Goal: Task Accomplishment & Management: Use online tool/utility

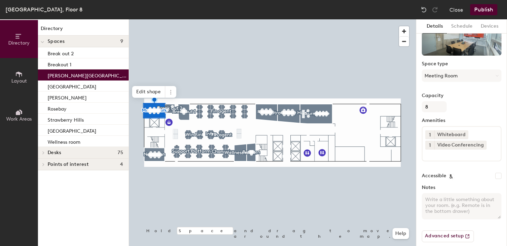
scroll to position [0, 0]
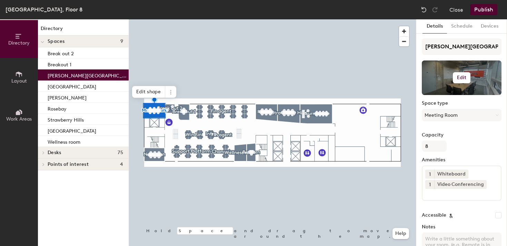
click at [459, 77] on h6 "Edit" at bounding box center [462, 78] width 10 height 6
click at [436, 94] on input "file" at bounding box center [467, 97] width 79 height 10
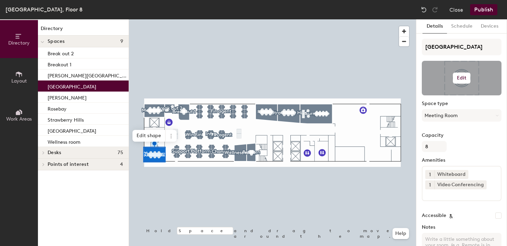
click at [461, 74] on button "Edit" at bounding box center [462, 77] width 18 height 11
click at [447, 95] on input "file" at bounding box center [467, 98] width 79 height 10
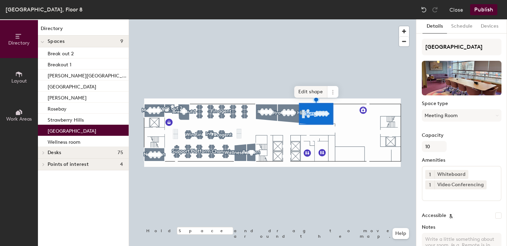
click at [237, 19] on div at bounding box center [272, 19] width 287 height 0
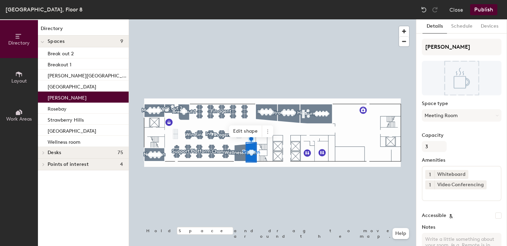
click at [479, 10] on button "Publish" at bounding box center [483, 9] width 27 height 11
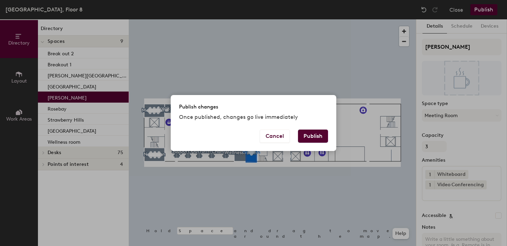
click at [311, 133] on button "Publish" at bounding box center [313, 135] width 30 height 13
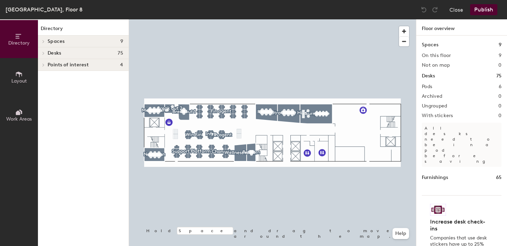
click at [16, 76] on icon at bounding box center [19, 74] width 8 height 8
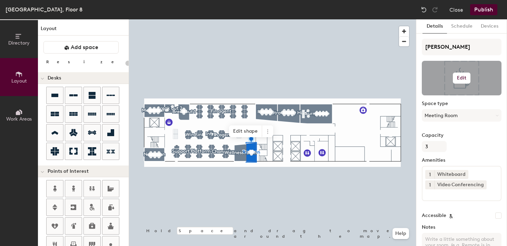
click at [460, 72] on div at bounding box center [462, 78] width 80 height 34
click at [462, 79] on h6 "Edit" at bounding box center [462, 78] width 10 height 6
click at [443, 96] on input "file" at bounding box center [467, 98] width 79 height 10
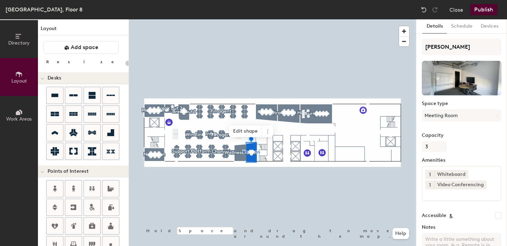
click at [480, 8] on button "Publish" at bounding box center [483, 9] width 27 height 11
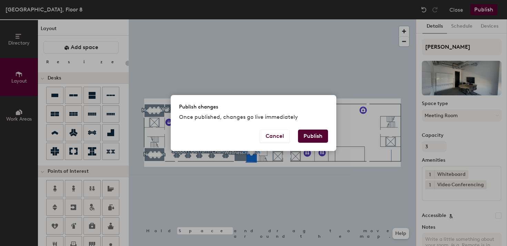
click at [307, 135] on button "Publish" at bounding box center [313, 135] width 30 height 13
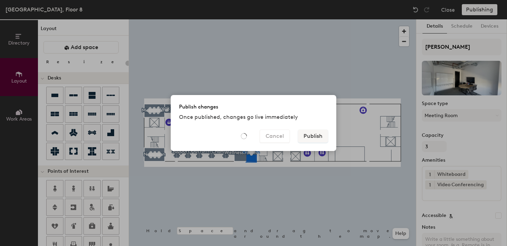
type input "20"
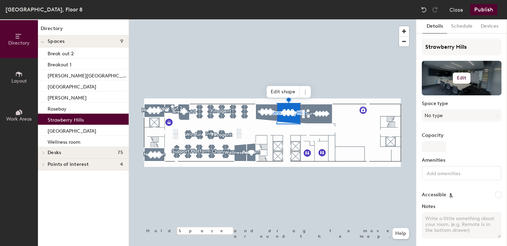
scroll to position [26, 0]
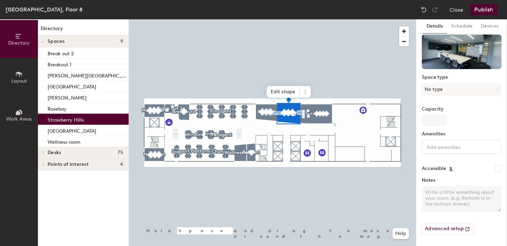
click at [446, 149] on input at bounding box center [456, 146] width 62 height 8
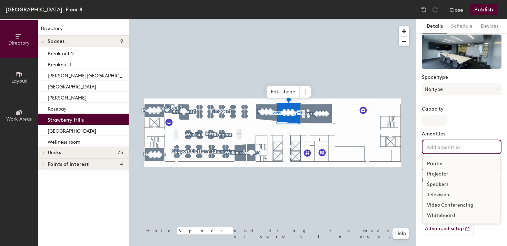
click at [442, 203] on div "Video Conferencing" at bounding box center [462, 205] width 78 height 10
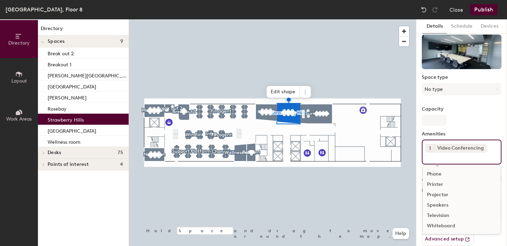
scroll to position [30, 0]
click at [440, 227] on div "Whiteboard" at bounding box center [462, 225] width 78 height 10
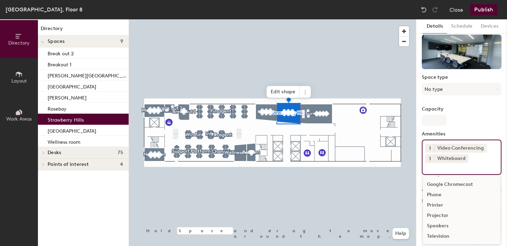
scroll to position [20, 0]
click at [435, 116] on input "Capacity" at bounding box center [434, 119] width 25 height 11
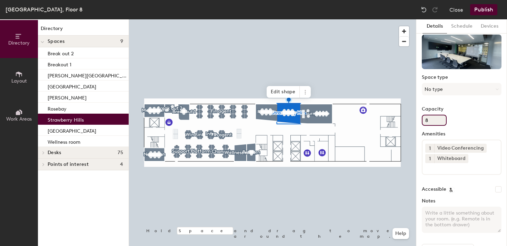
type input "8"
type input "1"
type input "8"
click at [483, 11] on button "Publish" at bounding box center [483, 9] width 27 height 11
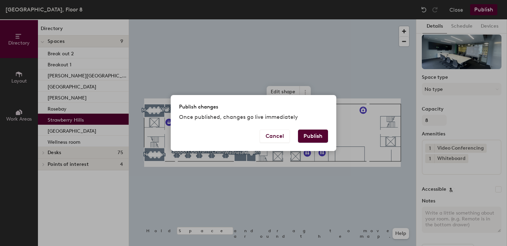
click at [309, 135] on button "Publish" at bounding box center [313, 135] width 30 height 13
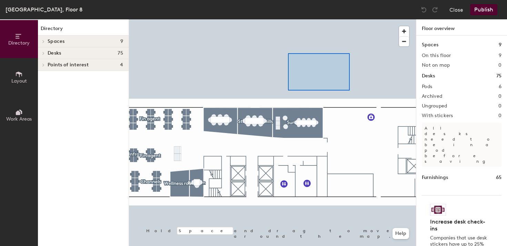
click at [288, 19] on div at bounding box center [272, 19] width 287 height 0
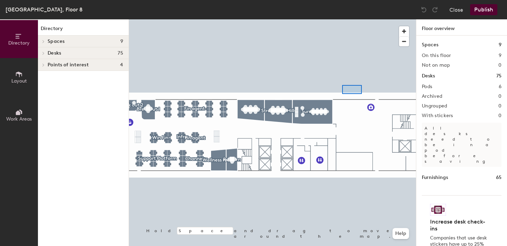
click at [342, 19] on div at bounding box center [272, 19] width 287 height 0
click at [305, 19] on div at bounding box center [272, 19] width 287 height 0
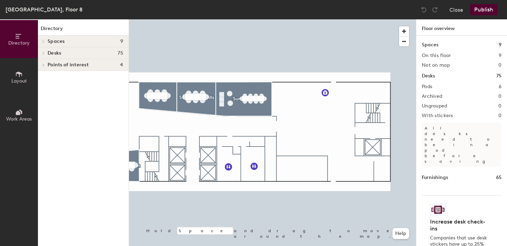
click at [17, 76] on icon at bounding box center [19, 74] width 8 height 8
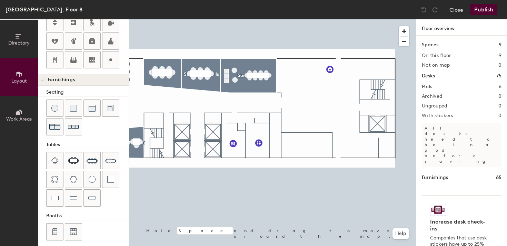
scroll to position [188, 0]
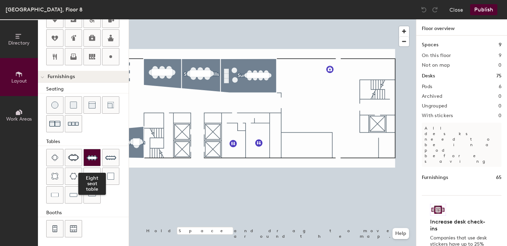
click at [92, 159] on img at bounding box center [92, 157] width 11 height 11
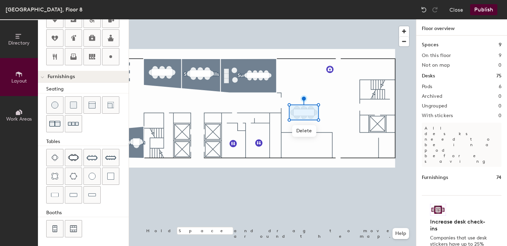
click at [297, 19] on div at bounding box center [272, 19] width 287 height 0
click at [291, 19] on div at bounding box center [272, 19] width 287 height 0
click at [93, 156] on img at bounding box center [92, 157] width 11 height 11
click at [323, 19] on div at bounding box center [272, 19] width 287 height 0
click at [304, 94] on div "Directory Layout Work Areas Layout Add space Resize Desks Points of Interest Fu…" at bounding box center [253, 132] width 507 height 226
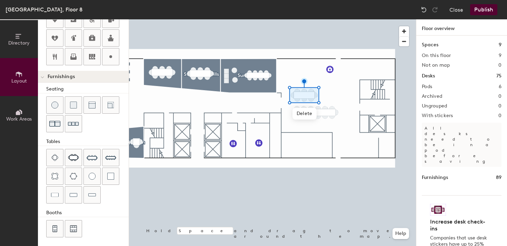
click at [299, 19] on div at bounding box center [272, 19] width 287 height 0
click at [330, 94] on div "Directory Layout Work Areas Layout Add space Resize Desks Points of Interest Fu…" at bounding box center [253, 132] width 507 height 226
drag, startPoint x: 92, startPoint y: 156, endPoint x: 322, endPoint y: 95, distance: 238.1
click at [322, 19] on div at bounding box center [272, 19] width 287 height 0
click at [316, 19] on div at bounding box center [272, 19] width 287 height 0
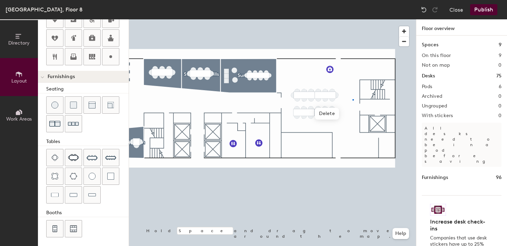
click at [352, 19] on div at bounding box center [272, 19] width 287 height 0
click at [337, 19] on div at bounding box center [272, 19] width 287 height 0
click at [347, 84] on div "Directory Layout Work Areas Layout Add space Resize Desks Points of Interest Fu…" at bounding box center [253, 132] width 507 height 226
click at [342, 134] on div "Directory Layout Work Areas Layout Add space Resize Desks Points of Interest Fu…" at bounding box center [253, 132] width 507 height 226
click at [360, 144] on div "Directory Layout Work Areas Layout Add space Resize Desks Points of Interest Fu…" at bounding box center [253, 132] width 507 height 226
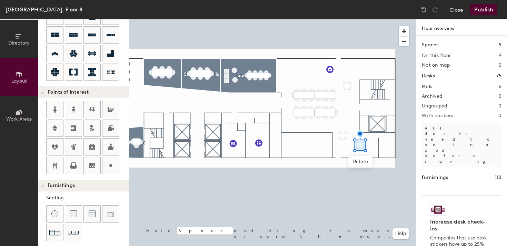
scroll to position [0, 0]
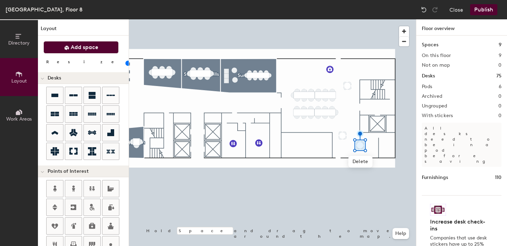
click at [70, 49] on button "Add space" at bounding box center [80, 47] width 75 height 12
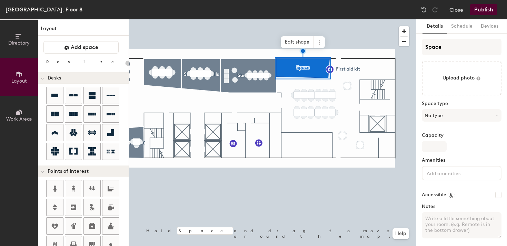
type input "20"
click at [436, 49] on input "Space" at bounding box center [462, 47] width 80 height 17
type input "Kit"
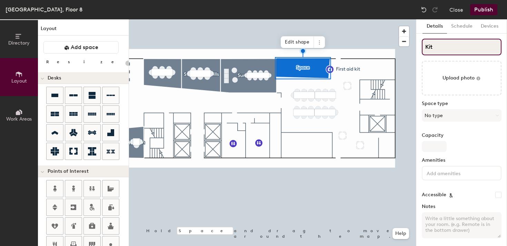
type input "20"
type input "Kitchen"
type input "20"
type input "Kitchen / coffe"
type input "20"
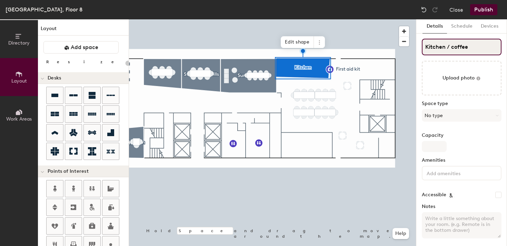
type input "Kitchen / coffee"
type input "20"
type input "Kitchen / coffee stat"
type input "20"
type input "Kitchen / coffee statio"
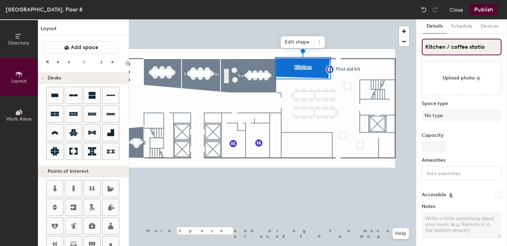
type input "20"
type input "Kitchen / coffee station"
type input "20"
type input "Kitchen / coffee station"
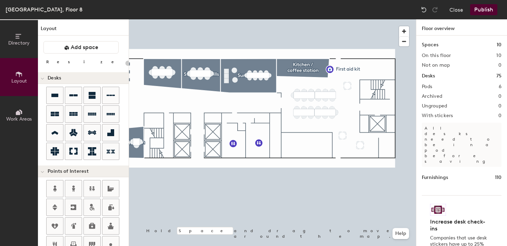
click at [329, 19] on div at bounding box center [272, 19] width 287 height 0
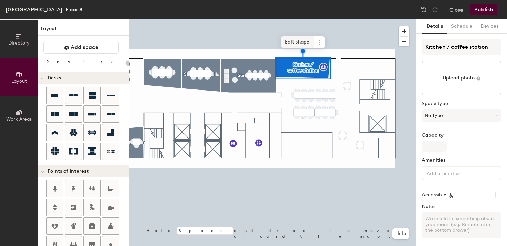
click at [294, 41] on span "Edit shape" at bounding box center [297, 42] width 33 height 12
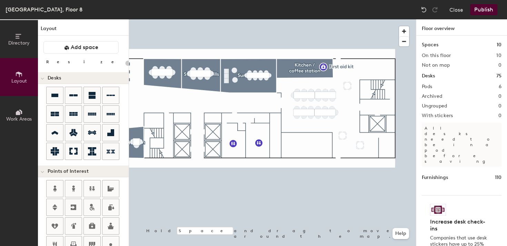
type input "20"
click at [341, 19] on div at bounding box center [272, 19] width 287 height 0
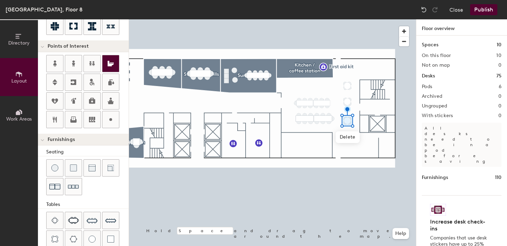
scroll to position [190, 0]
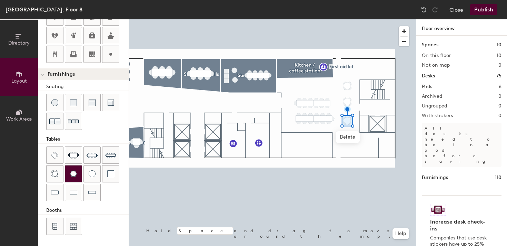
click at [71, 173] on img at bounding box center [74, 173] width 8 height 7
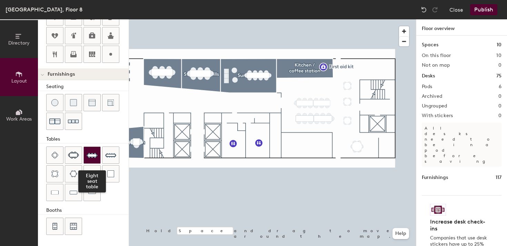
scroll to position [184, 0]
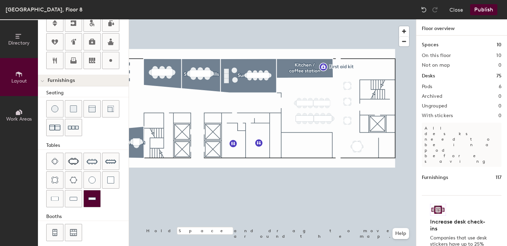
click at [377, 67] on div "Directory Layout Work Areas Layout Add space Resize Desks Points of Interest Fu…" at bounding box center [253, 132] width 507 height 226
click at [378, 67] on div "Directory Layout Work Areas Layout Add space Resize Desks Points of Interest Fu…" at bounding box center [253, 132] width 507 height 226
drag, startPoint x: 53, startPoint y: 201, endPoint x: 269, endPoint y: 45, distance: 266.3
click at [270, 19] on div at bounding box center [272, 19] width 287 height 0
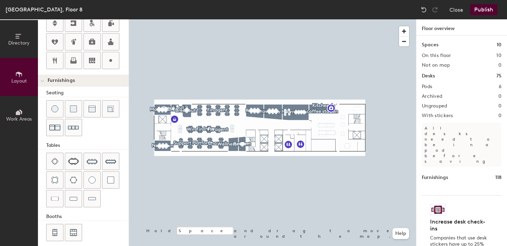
click at [485, 9] on button "Publish" at bounding box center [483, 9] width 27 height 11
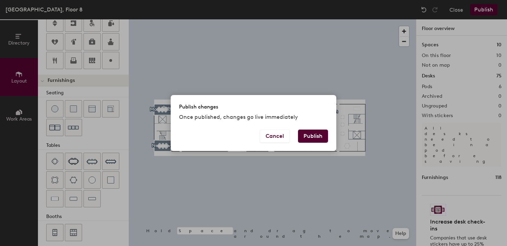
click at [308, 134] on button "Publish" at bounding box center [313, 135] width 30 height 13
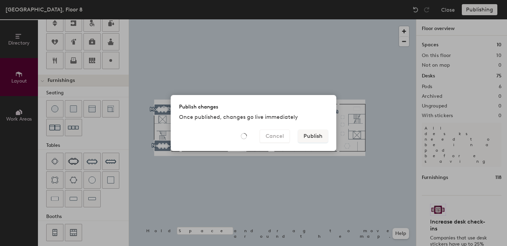
type input "20"
